Goal: Task Accomplishment & Management: Complete application form

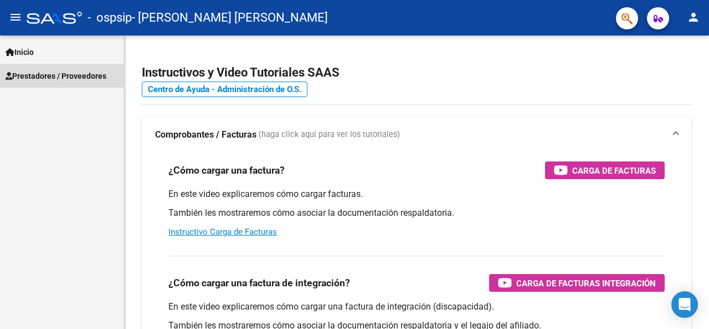
click at [41, 78] on span "Prestadores / Proveedores" at bounding box center [56, 76] width 101 height 12
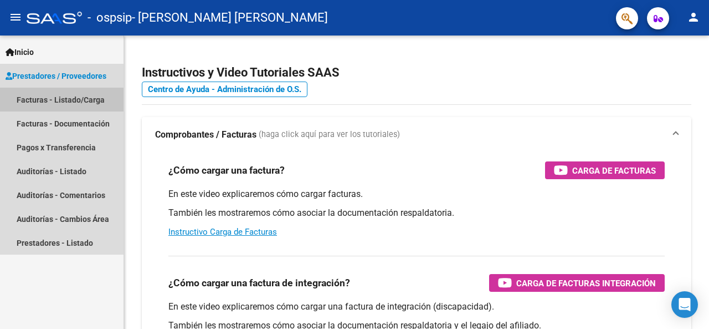
click at [51, 102] on link "Facturas - Listado/Carga" at bounding box center [62, 100] width 124 height 24
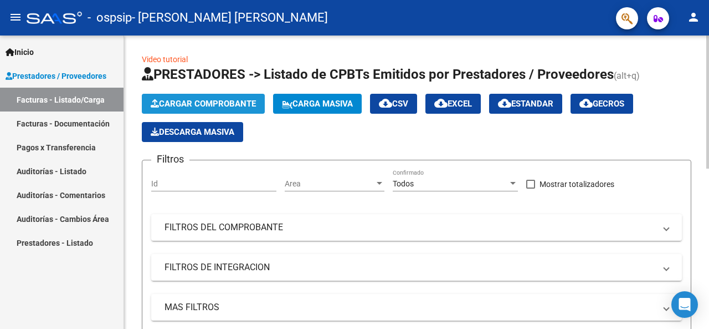
click at [186, 102] on span "Cargar Comprobante" at bounding box center [203, 104] width 105 height 10
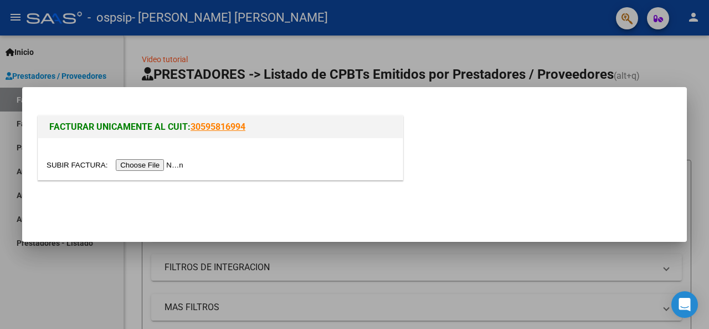
click at [177, 168] on input "file" at bounding box center [117, 165] width 140 height 12
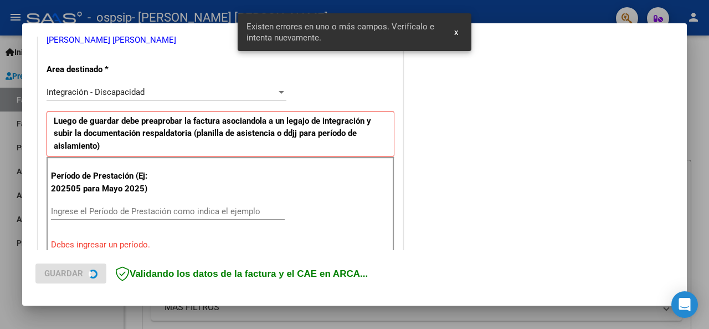
scroll to position [269, 0]
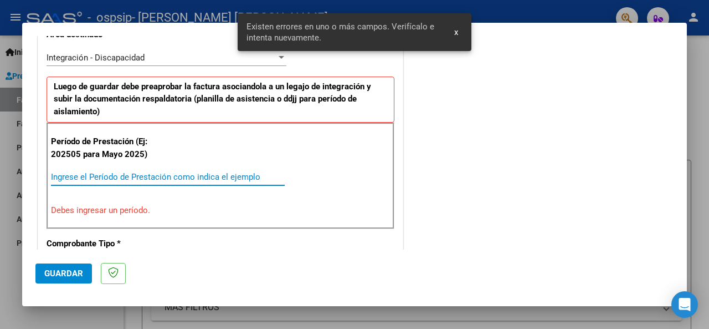
click at [145, 179] on input "Ingrese el Período de Prestación como indica el ejemplo" at bounding box center [168, 177] width 234 height 10
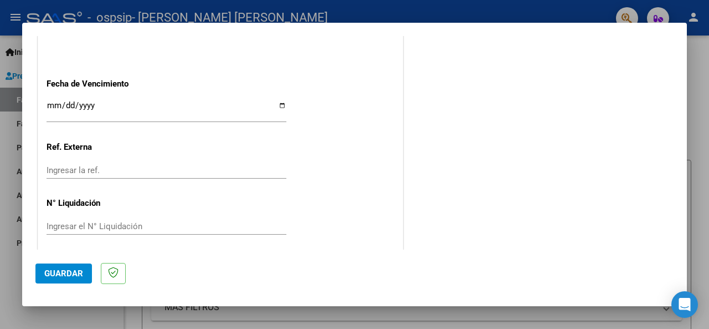
scroll to position [783, 0]
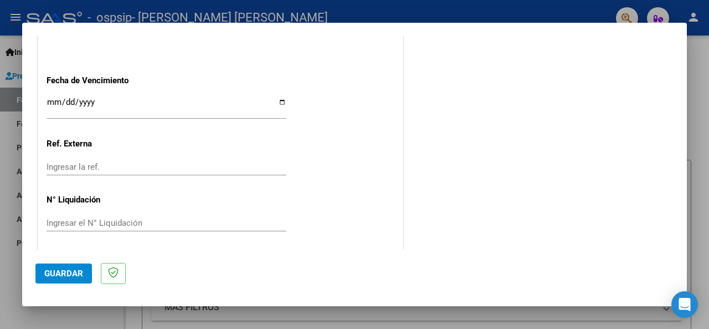
type input "202509"
click at [64, 279] on button "Guardar" at bounding box center [63, 273] width 57 height 20
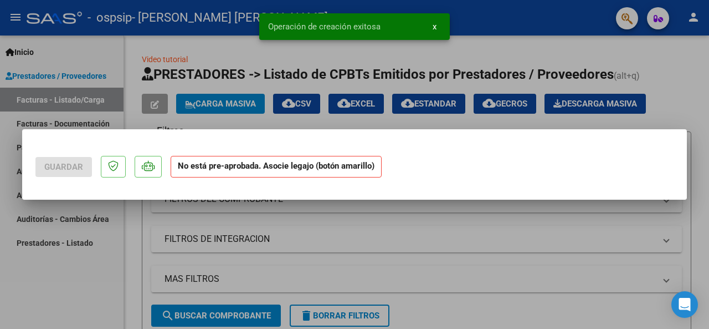
scroll to position [0, 0]
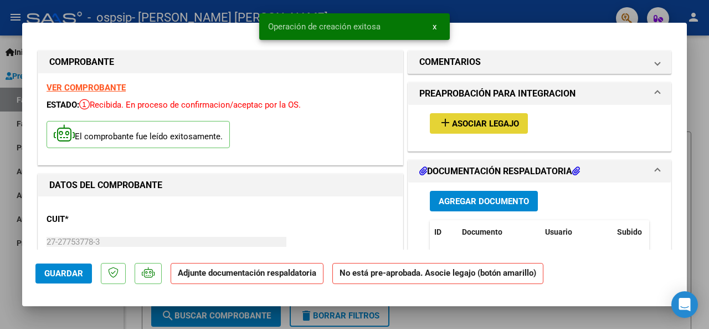
click at [489, 128] on button "add Asociar Legajo" at bounding box center [479, 123] width 98 height 20
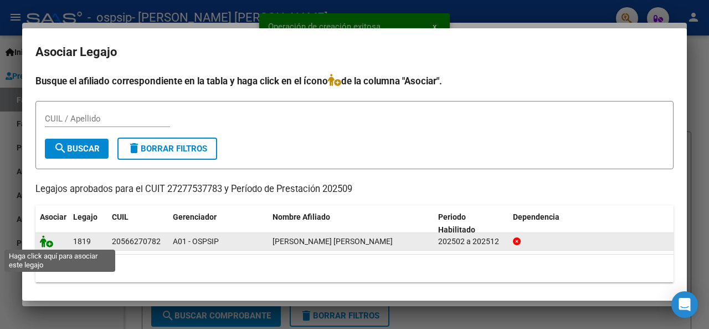
click at [44, 237] on icon at bounding box center [46, 241] width 13 height 12
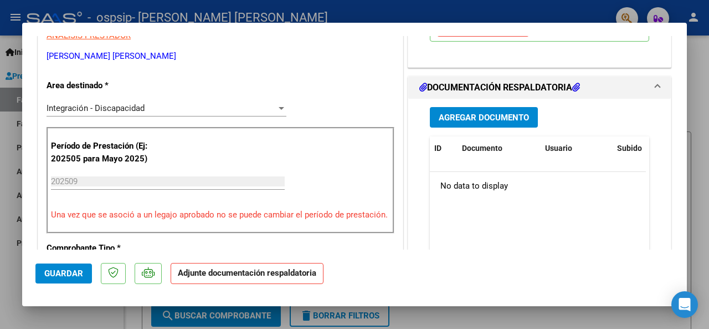
scroll to position [242, 0]
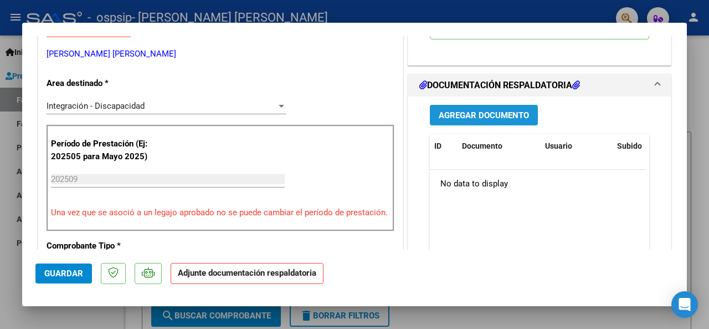
click at [509, 110] on span "Agregar Documento" at bounding box center [484, 115] width 90 height 10
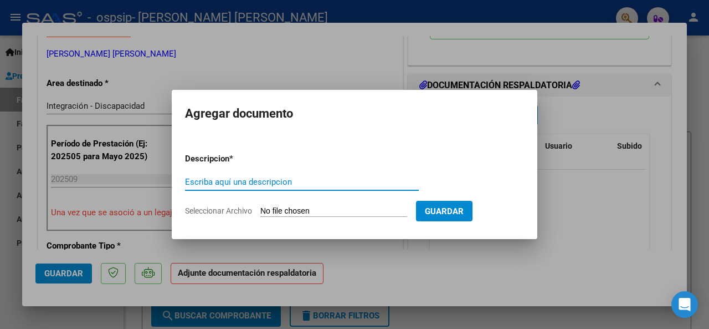
click at [319, 179] on input "Escriba aquí una descripcion" at bounding box center [302, 182] width 234 height 10
type input "Planilla de asistencia"
click at [317, 209] on input "Seleccionar Archivo" at bounding box center [333, 211] width 147 height 11
type input "C:\fakepath\[PERSON_NAME]- Sept A.pdf"
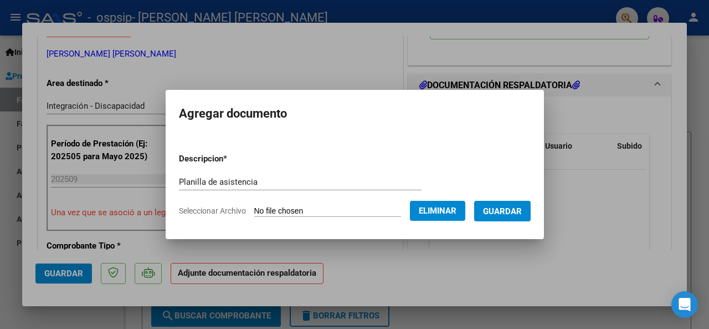
click at [509, 210] on span "Guardar" at bounding box center [502, 211] width 39 height 10
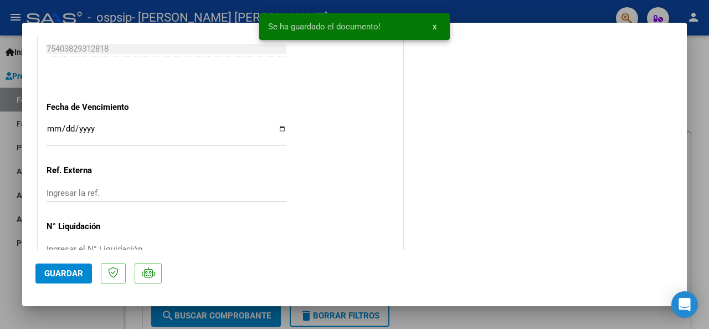
scroll to position [788, 0]
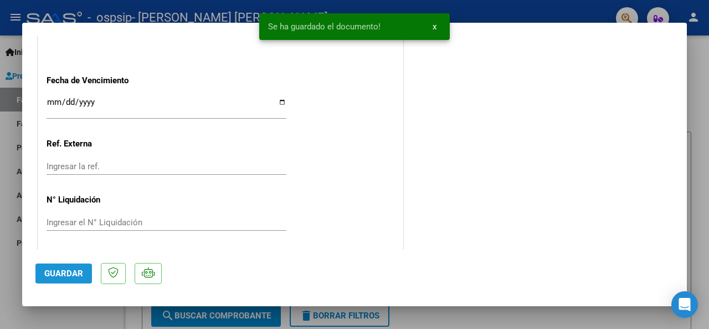
click at [66, 266] on button "Guardar" at bounding box center [63, 273] width 57 height 20
